Goal: Information Seeking & Learning: Check status

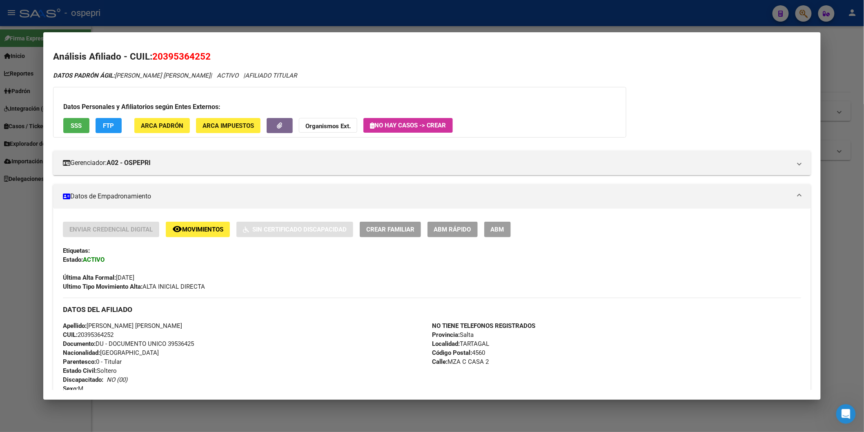
scroll to position [508, 0]
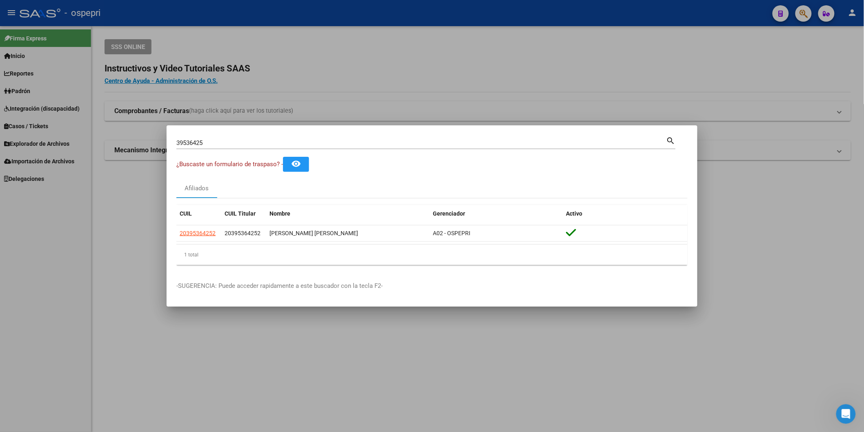
click at [389, 141] on input "39536425" at bounding box center [421, 142] width 490 height 7
paste input "6669023"
type input "36669023"
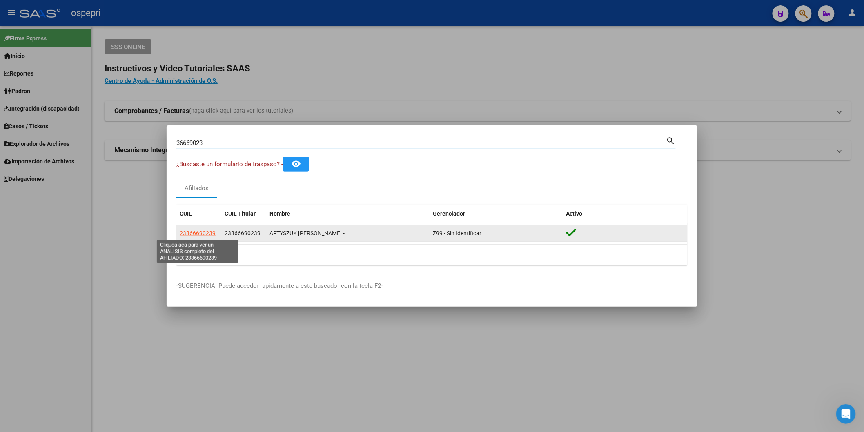
click at [199, 236] on span "23366690239" at bounding box center [198, 233] width 36 height 7
type textarea "23366690239"
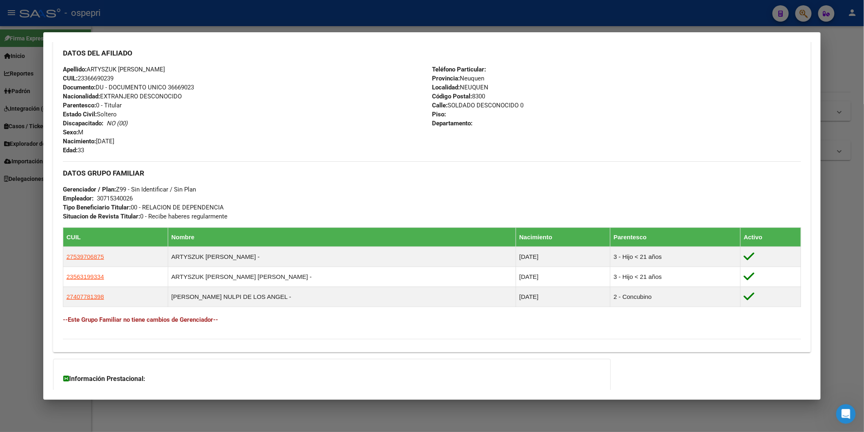
scroll to position [342, 0]
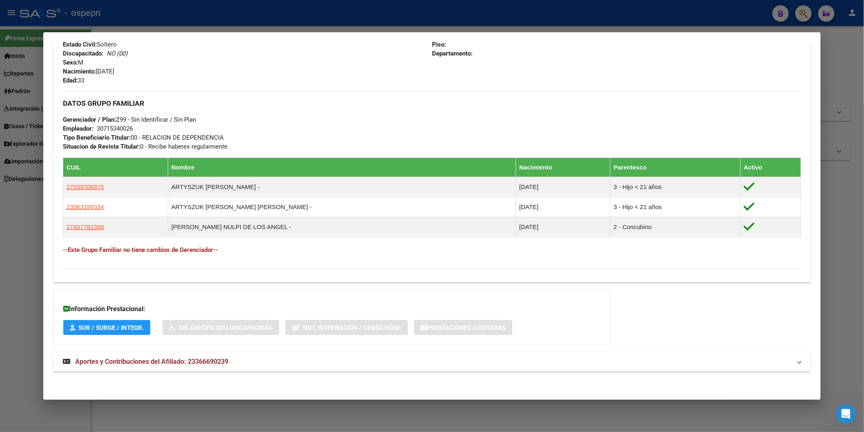
click at [209, 359] on span "Aportes y Contribuciones del Afiliado: 23366690239" at bounding box center [151, 362] width 153 height 8
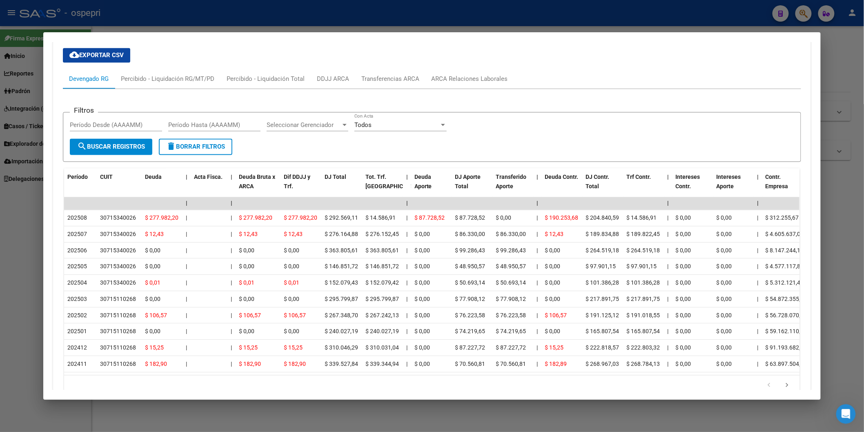
scroll to position [707, 0]
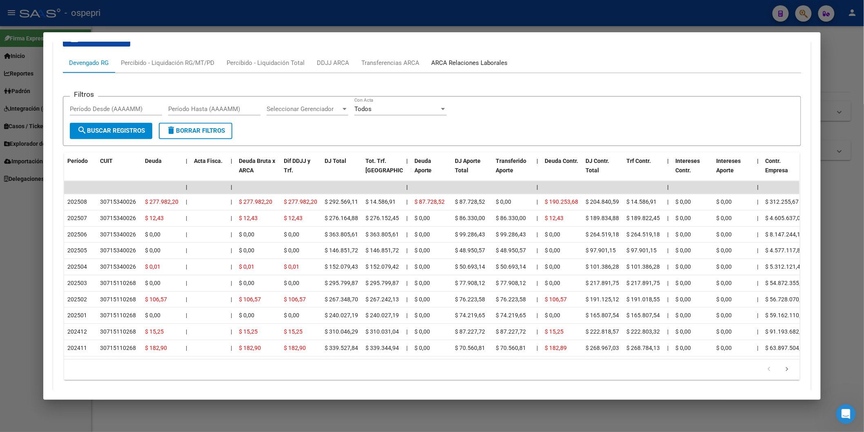
click at [460, 68] on div "ARCA Relaciones Laborales" at bounding box center [469, 63] width 89 height 20
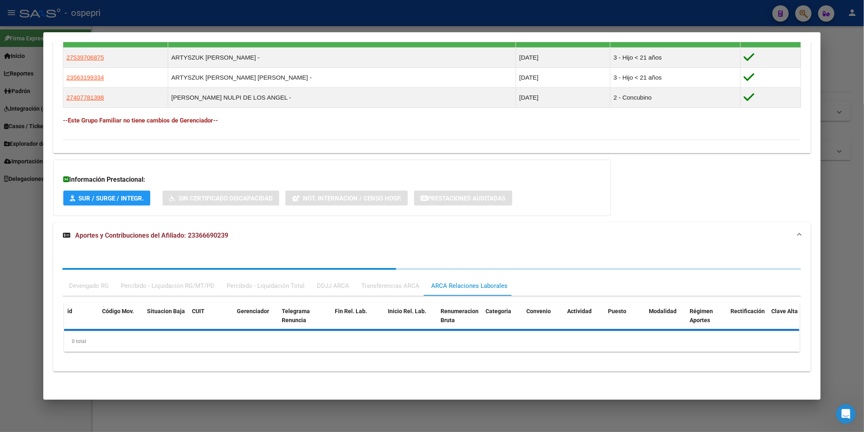
scroll to position [509, 0]
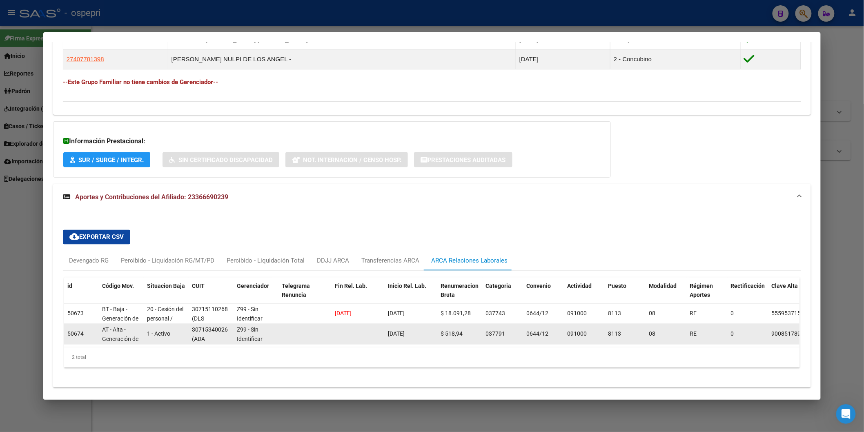
click at [237, 336] on span "Z99 - Sin Identificar" at bounding box center [250, 335] width 26 height 16
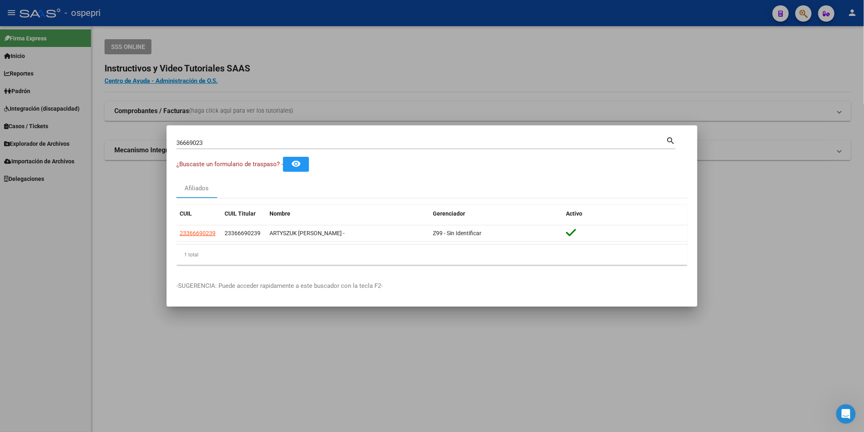
click at [214, 137] on div "36669023 Buscar (apellido, dni, [PERSON_NAME], nro traspaso, cuit, obra social)" at bounding box center [421, 143] width 490 height 12
click at [214, 143] on input "36669023" at bounding box center [421, 142] width 490 height 7
paste input "28623319"
type input "28623319"
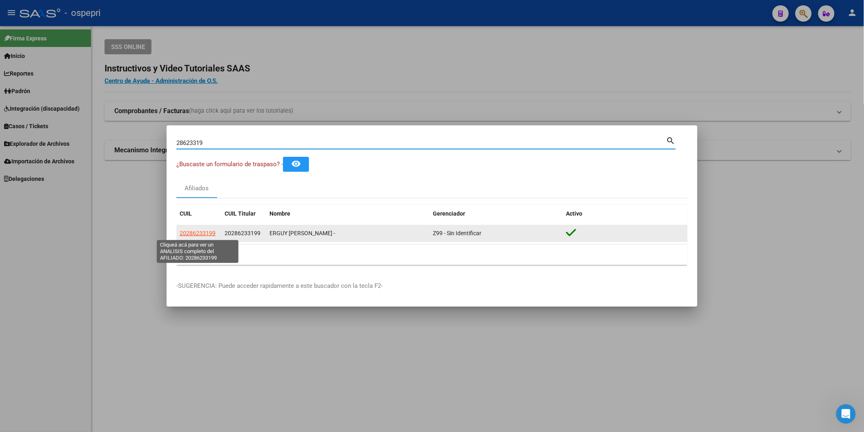
click at [205, 236] on span "20286233199" at bounding box center [198, 233] width 36 height 7
type textarea "20286233199"
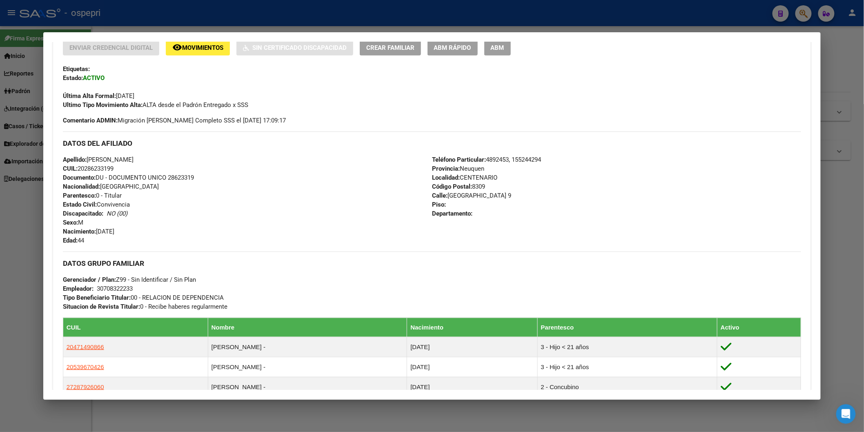
scroll to position [342, 0]
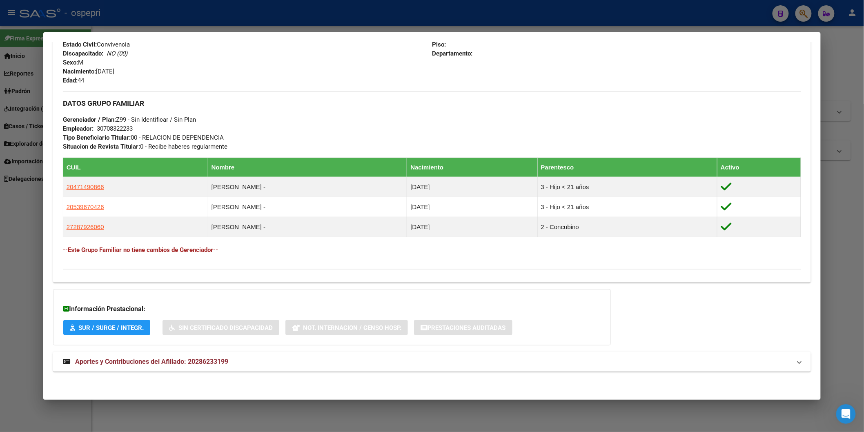
click at [221, 358] on span "Aportes y Contribuciones del Afiliado: 20286233199" at bounding box center [151, 362] width 153 height 8
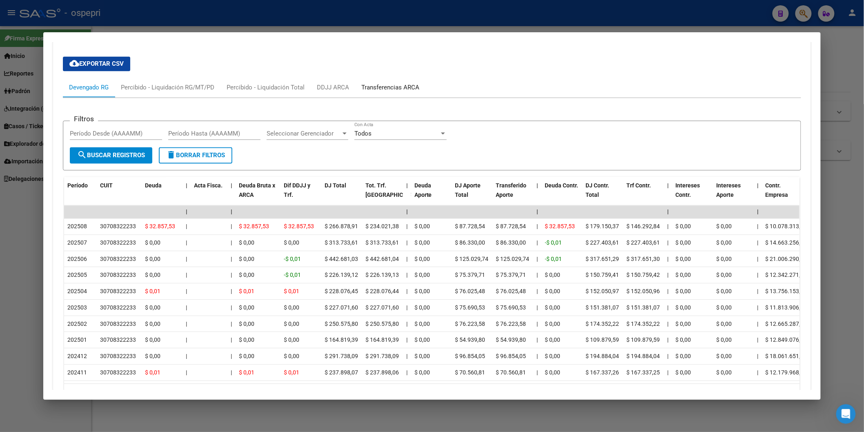
click at [382, 91] on div "Transferencias ARCA" at bounding box center [390, 87] width 58 height 9
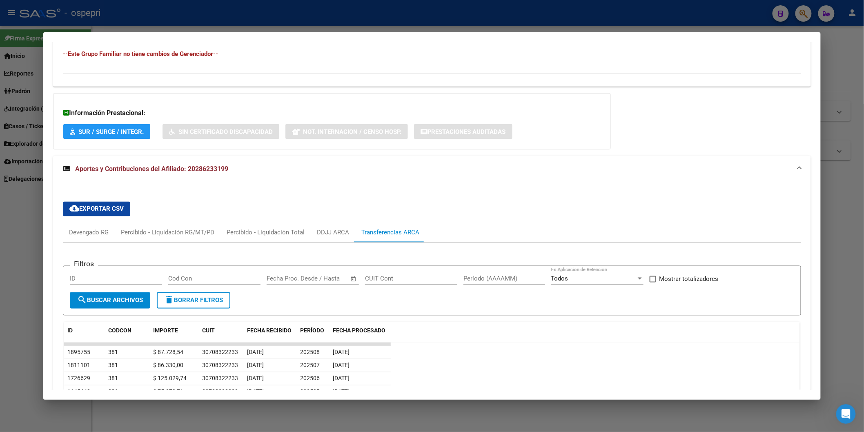
scroll to position [576, 0]
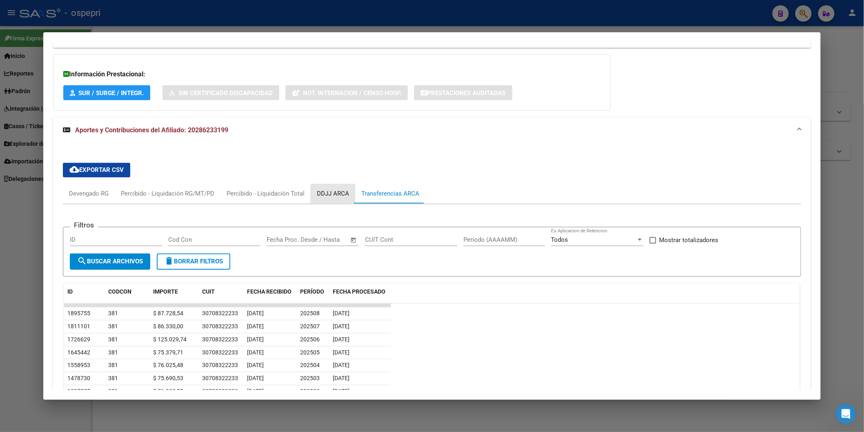
click at [336, 200] on div "DDJJ ARCA" at bounding box center [333, 194] width 44 height 20
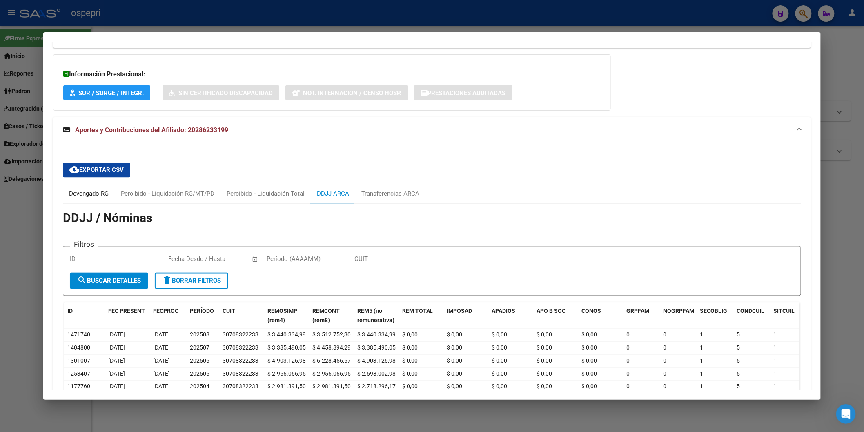
click at [91, 193] on div "Devengado RG" at bounding box center [89, 193] width 40 height 9
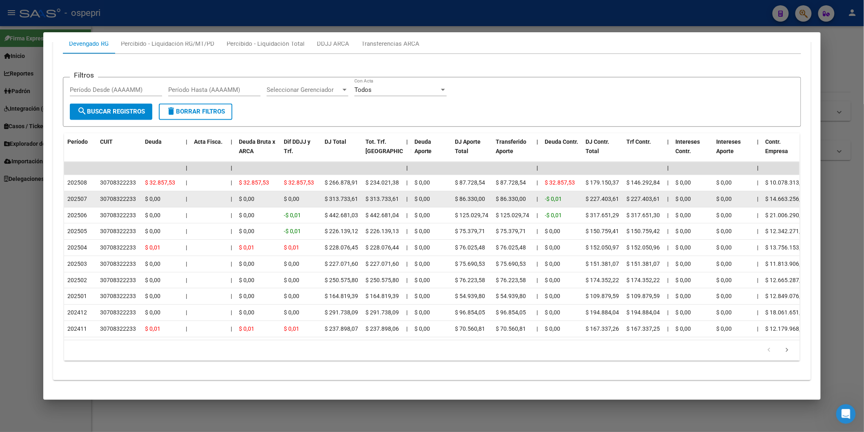
scroll to position [746, 0]
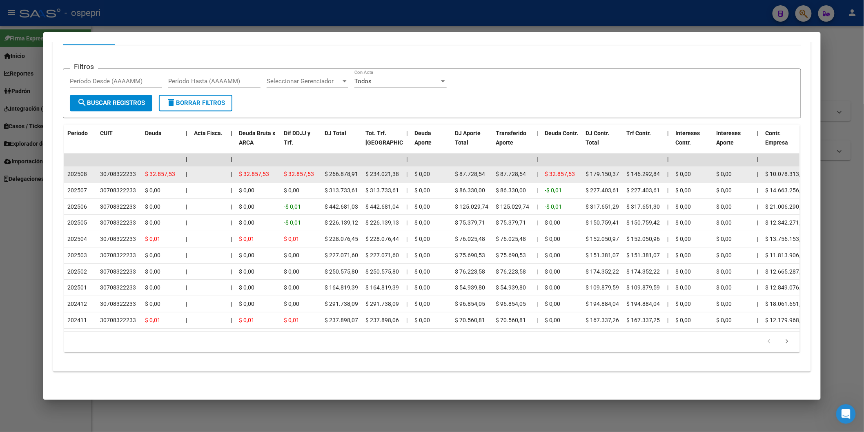
drag, startPoint x: 131, startPoint y: 160, endPoint x: 96, endPoint y: 159, distance: 35.1
click at [100, 169] on div "30708322233" at bounding box center [118, 173] width 36 height 9
copy div "30708322233"
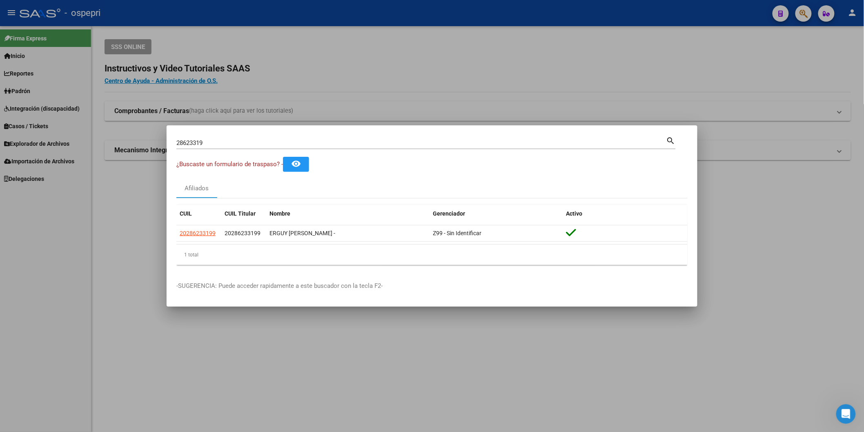
click at [246, 140] on input "28623319" at bounding box center [421, 142] width 490 height 7
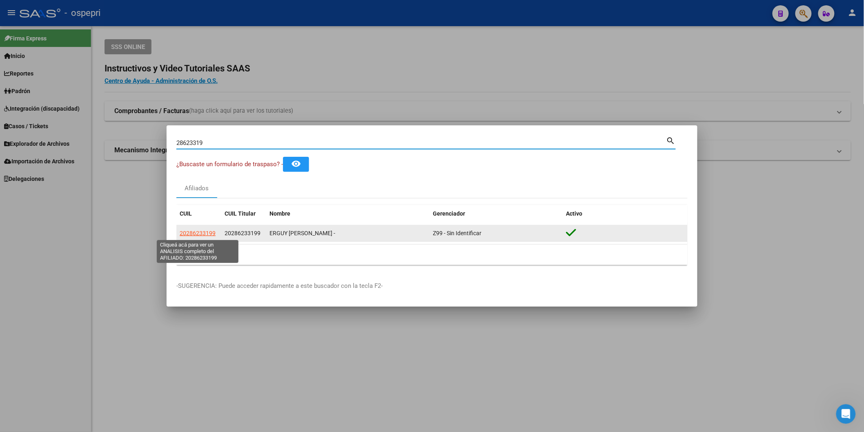
click at [202, 231] on span "20286233199" at bounding box center [198, 233] width 36 height 7
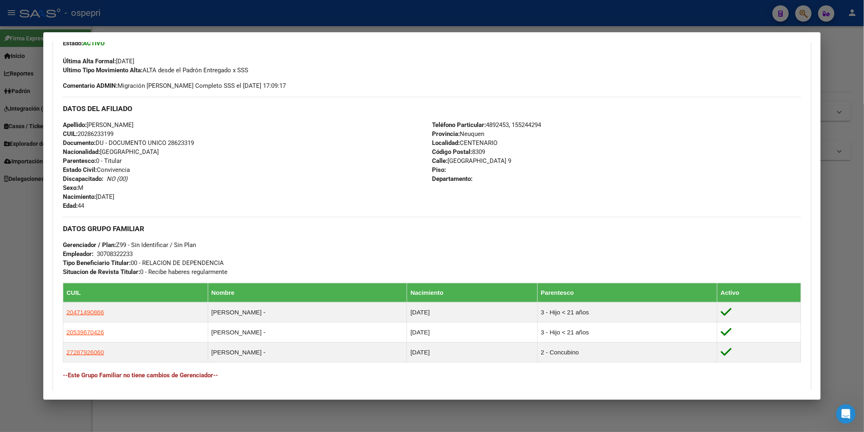
scroll to position [342, 0]
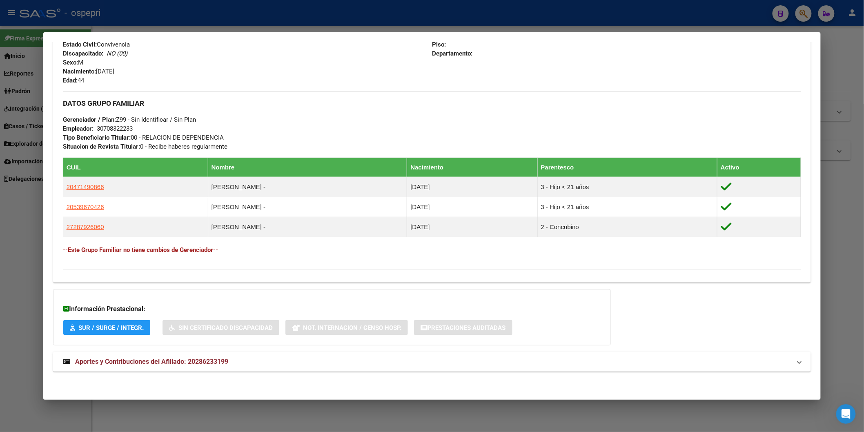
click at [211, 365] on span "Aportes y Contribuciones del Afiliado: 20286233199" at bounding box center [151, 362] width 153 height 8
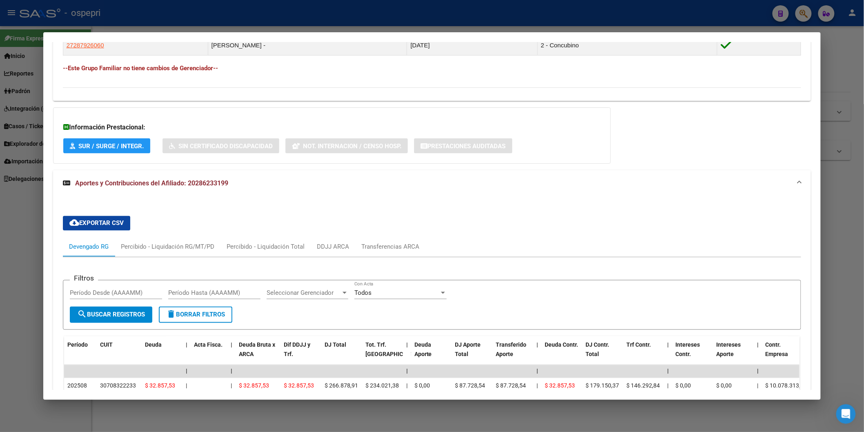
scroll to position [659, 0]
